Goal: Information Seeking & Learning: Learn about a topic

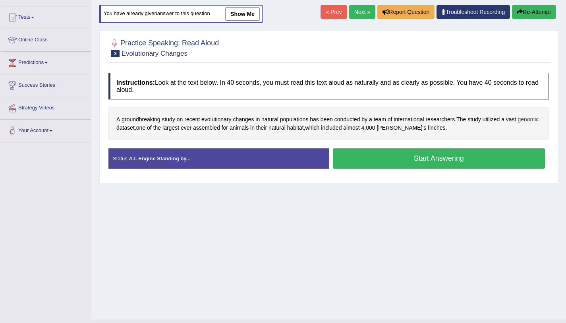
click at [539, 120] on span "genomic" at bounding box center [528, 119] width 21 height 8
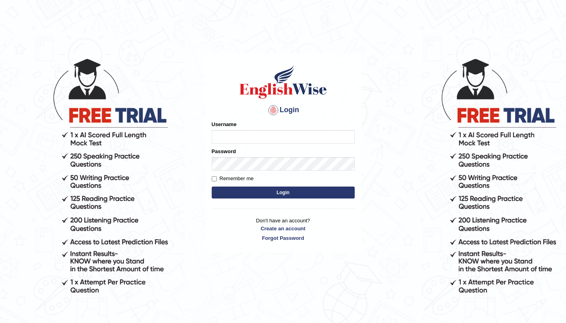
type input "amandeep73"
click at [262, 196] on button "Login" at bounding box center [283, 192] width 143 height 12
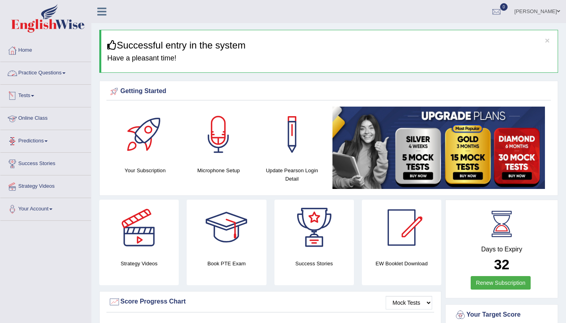
click at [36, 75] on link "Practice Questions" at bounding box center [45, 72] width 91 height 20
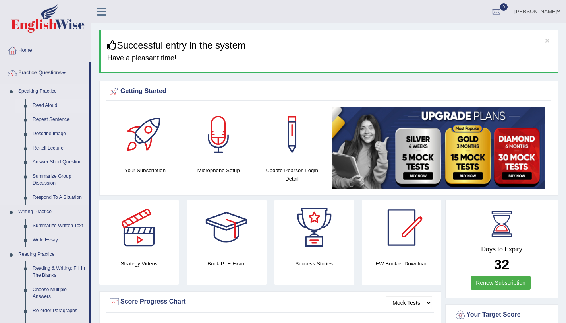
click at [44, 107] on link "Read Aloud" at bounding box center [59, 106] width 60 height 14
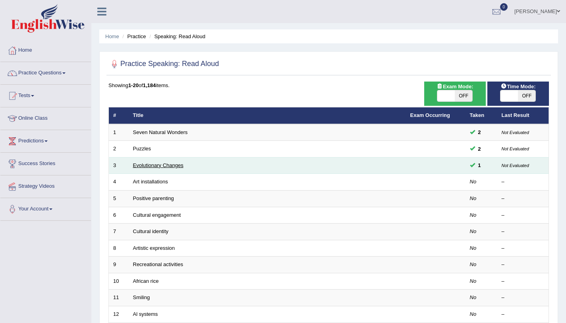
click at [168, 165] on link "Evolutionary Changes" at bounding box center [158, 165] width 50 height 6
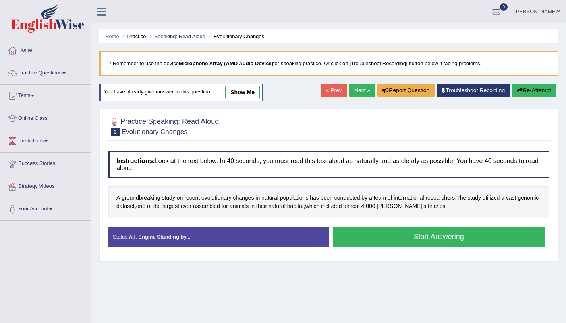
click at [404, 243] on button "Start Answering" at bounding box center [439, 236] width 213 height 20
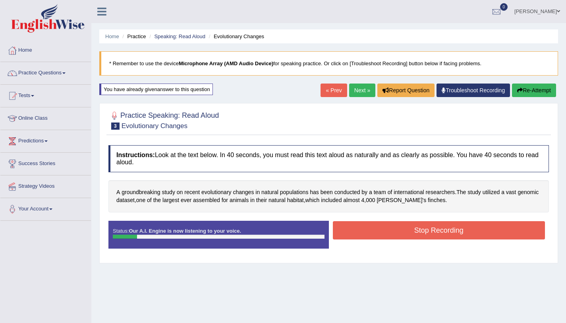
click at [534, 89] on button "Re-Attempt" at bounding box center [534, 90] width 44 height 14
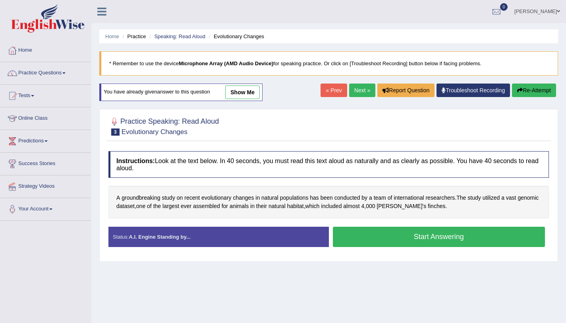
click at [433, 241] on button "Start Answering" at bounding box center [439, 236] width 213 height 20
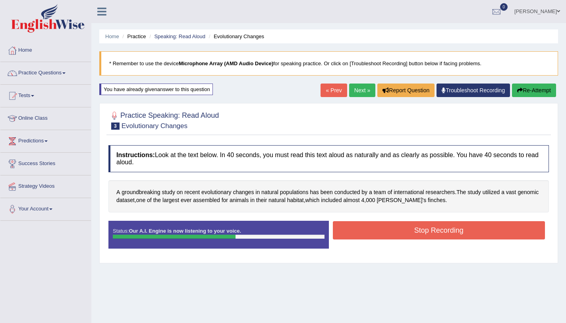
click at [386, 230] on button "Stop Recording" at bounding box center [439, 230] width 213 height 18
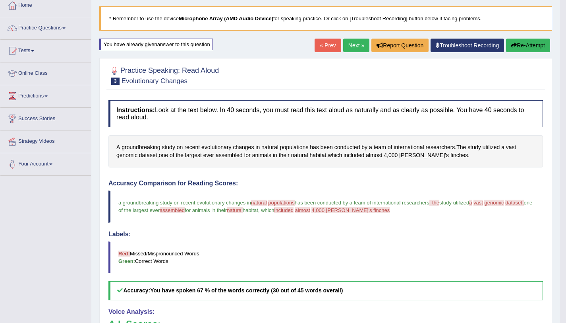
scroll to position [48, 0]
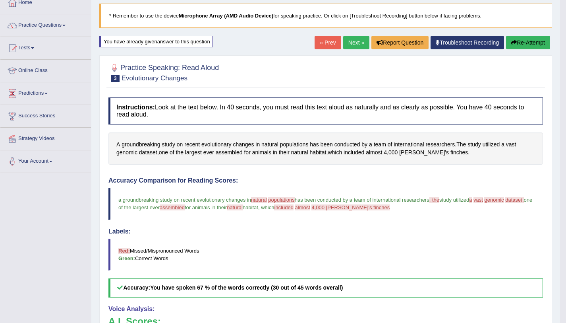
click at [358, 42] on link "Next »" at bounding box center [356, 43] width 26 height 14
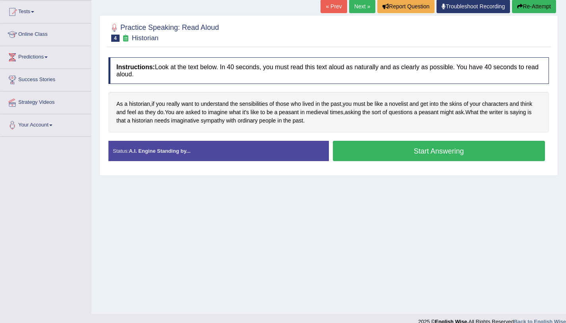
scroll to position [84, 0]
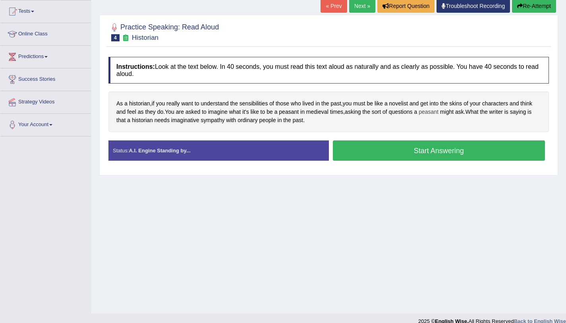
click at [428, 114] on span "peasant" at bounding box center [429, 112] width 20 height 8
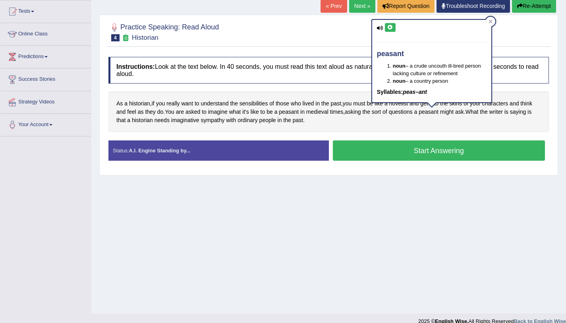
click at [390, 24] on button at bounding box center [390, 27] width 11 height 9
click at [490, 23] on div at bounding box center [491, 22] width 10 height 10
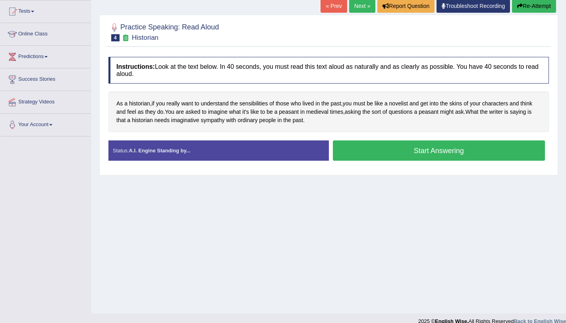
click at [388, 150] on button "Start Answering" at bounding box center [439, 150] width 213 height 20
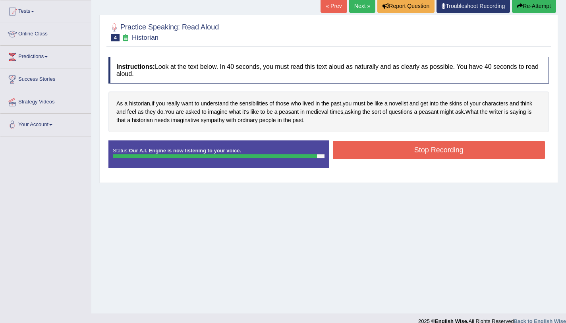
click at [368, 145] on button "Stop Recording" at bounding box center [439, 150] width 213 height 18
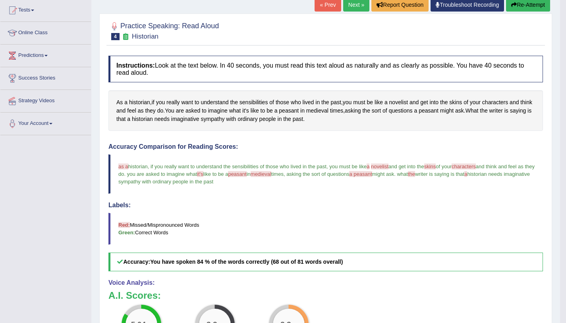
scroll to position [85, 0]
click at [354, 10] on link "Next »" at bounding box center [356, 5] width 26 height 14
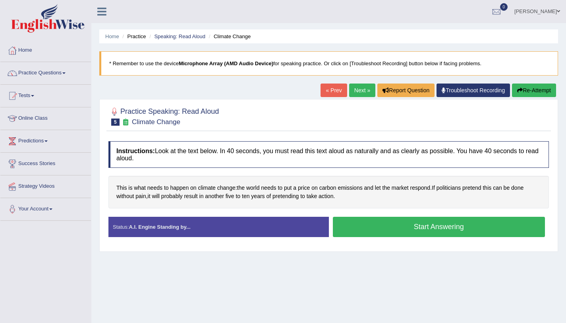
click at [376, 234] on button "Start Answering" at bounding box center [439, 226] width 213 height 20
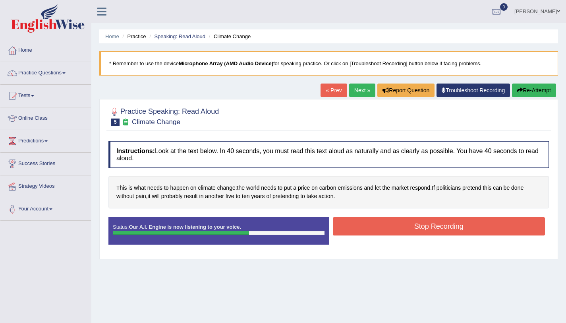
click at [367, 233] on button "Stop Recording" at bounding box center [439, 226] width 213 height 18
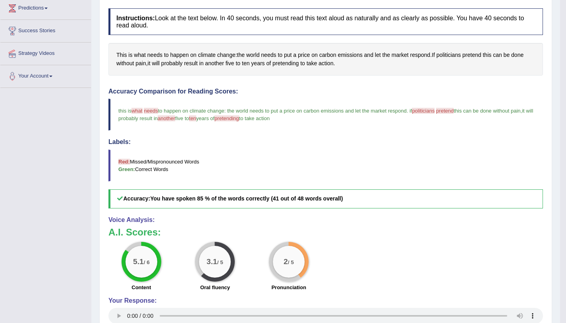
scroll to position [33, 0]
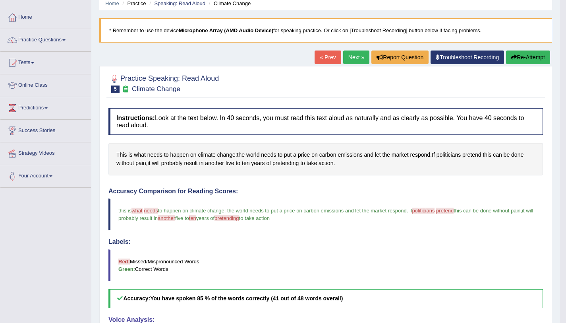
click at [518, 52] on button "Re-Attempt" at bounding box center [528, 57] width 44 height 14
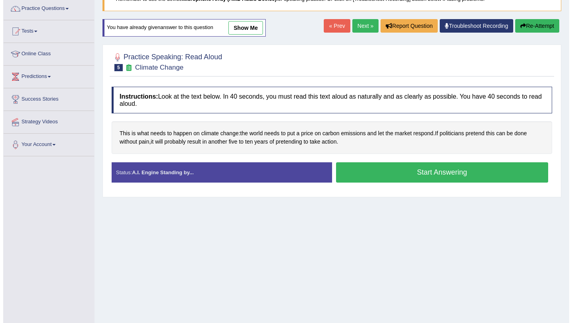
scroll to position [95, 0]
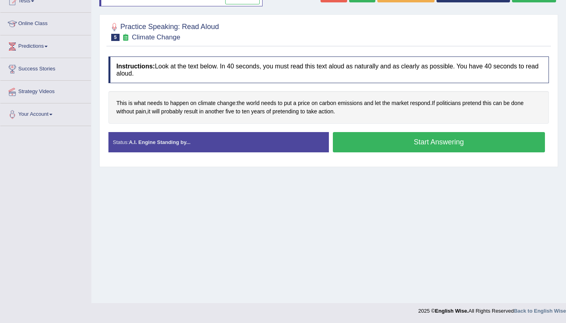
click at [408, 133] on button "Start Answering" at bounding box center [439, 142] width 213 height 20
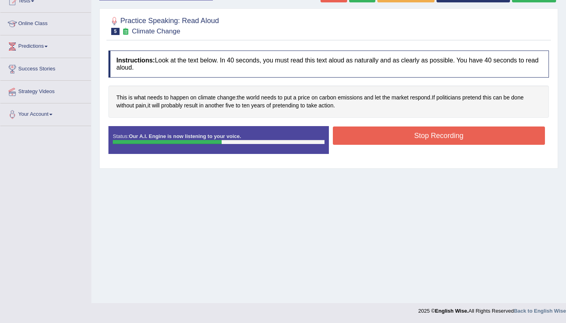
click at [388, 141] on button "Stop Recording" at bounding box center [439, 135] width 213 height 18
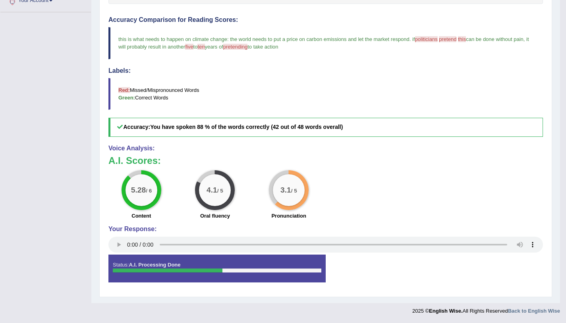
scroll to position [208, 0]
